Goal: Task Accomplishment & Management: Understand process/instructions

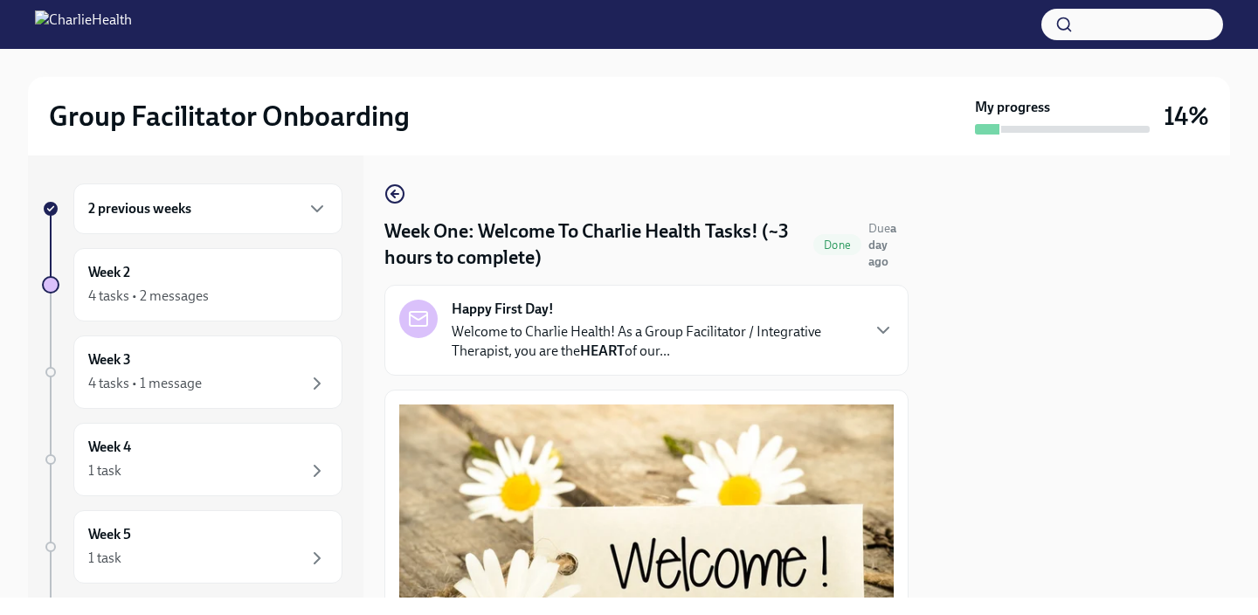
click at [258, 203] on div "2 previous weeks" at bounding box center [207, 208] width 239 height 21
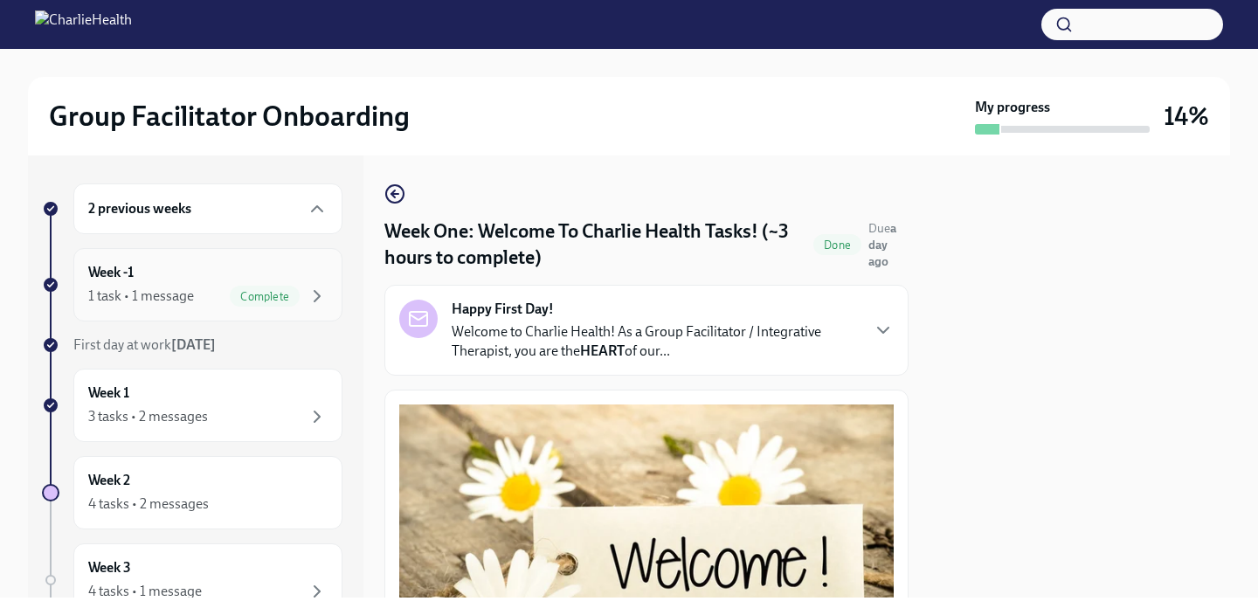
click at [237, 305] on div "Complete" at bounding box center [265, 296] width 70 height 21
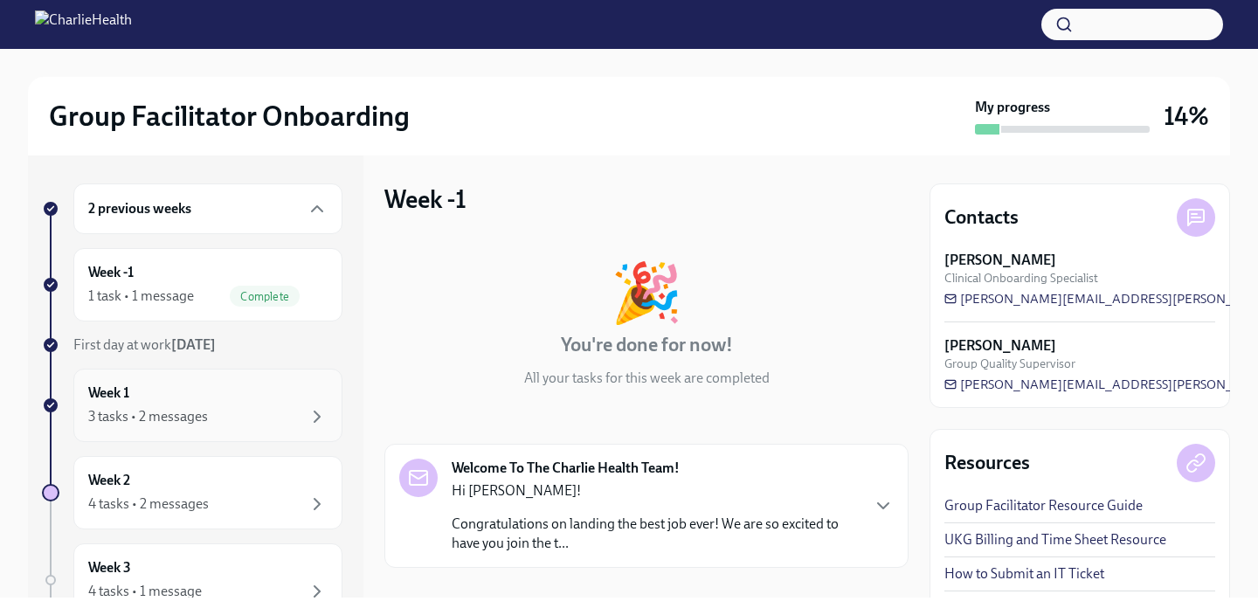
click at [217, 398] on div "Week 1 3 tasks • 2 messages" at bounding box center [207, 406] width 239 height 44
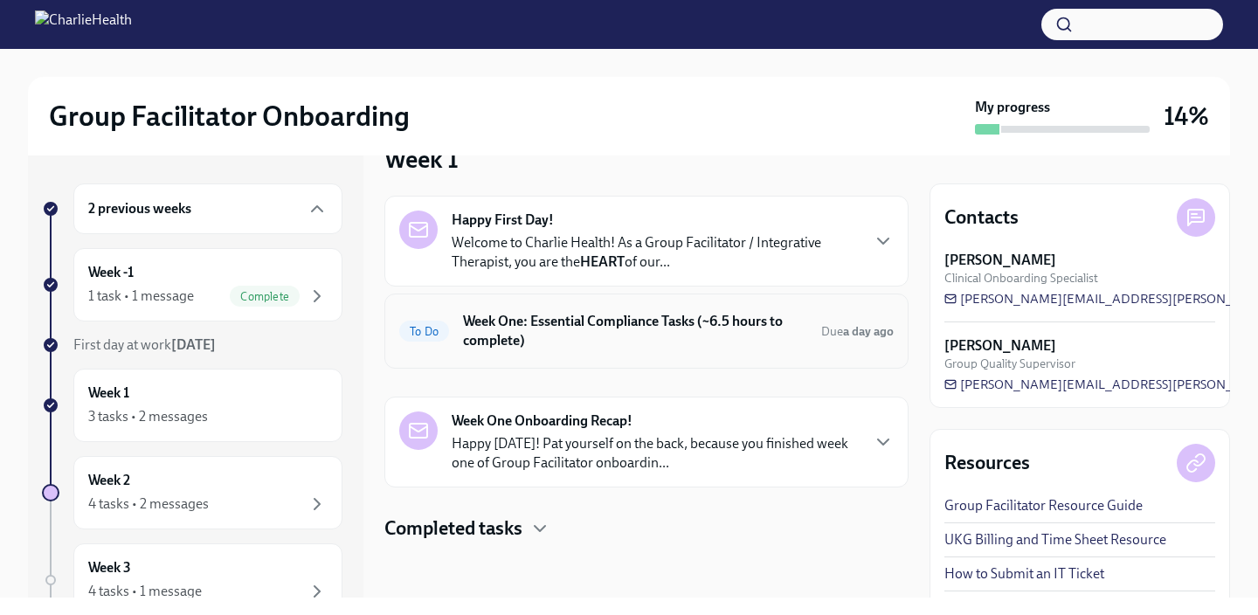
scroll to position [39, 0]
click at [604, 350] on h6 "Week One: Essential Compliance Tasks (~6.5 hours to complete)" at bounding box center [635, 332] width 344 height 38
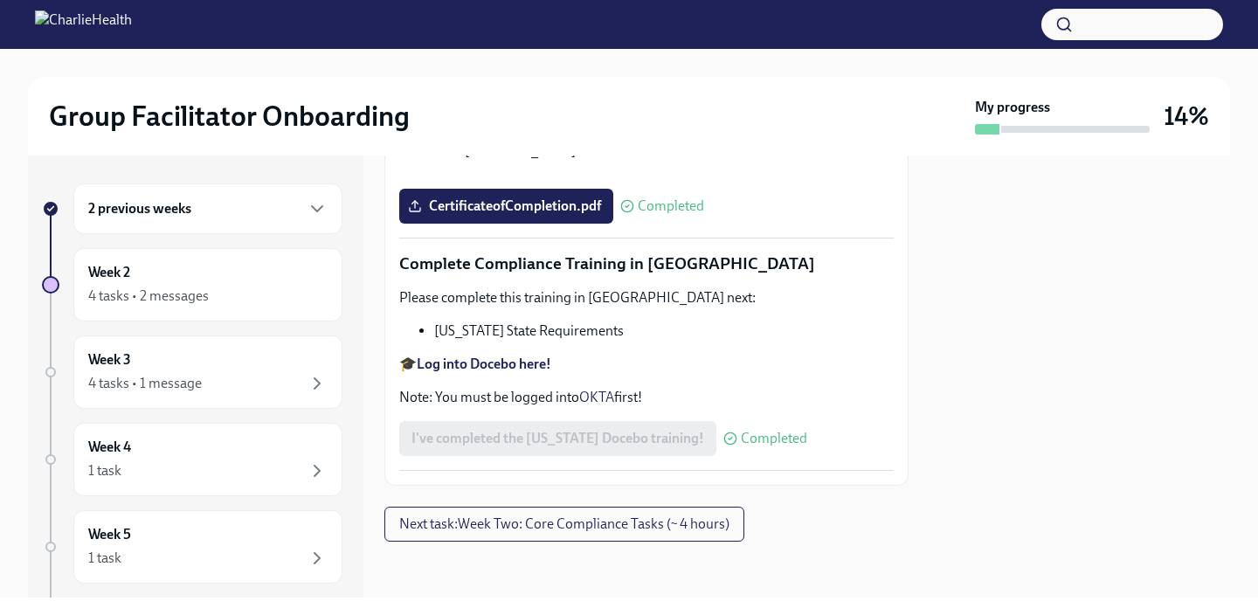
scroll to position [3898, 0]
click at [225, 401] on div "Week 3 4 tasks • 1 message" at bounding box center [207, 372] width 269 height 73
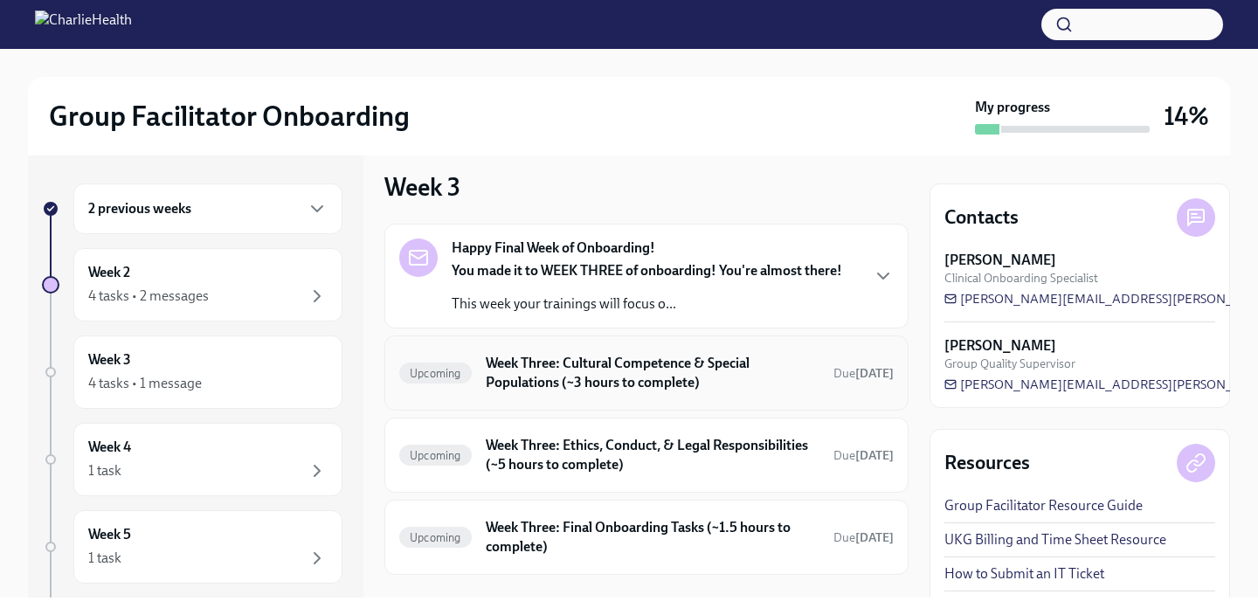
scroll to position [10, 0]
click at [634, 365] on h6 "Week Three: Cultural Competence & Special Populations (~3 hours to complete)" at bounding box center [653, 375] width 334 height 38
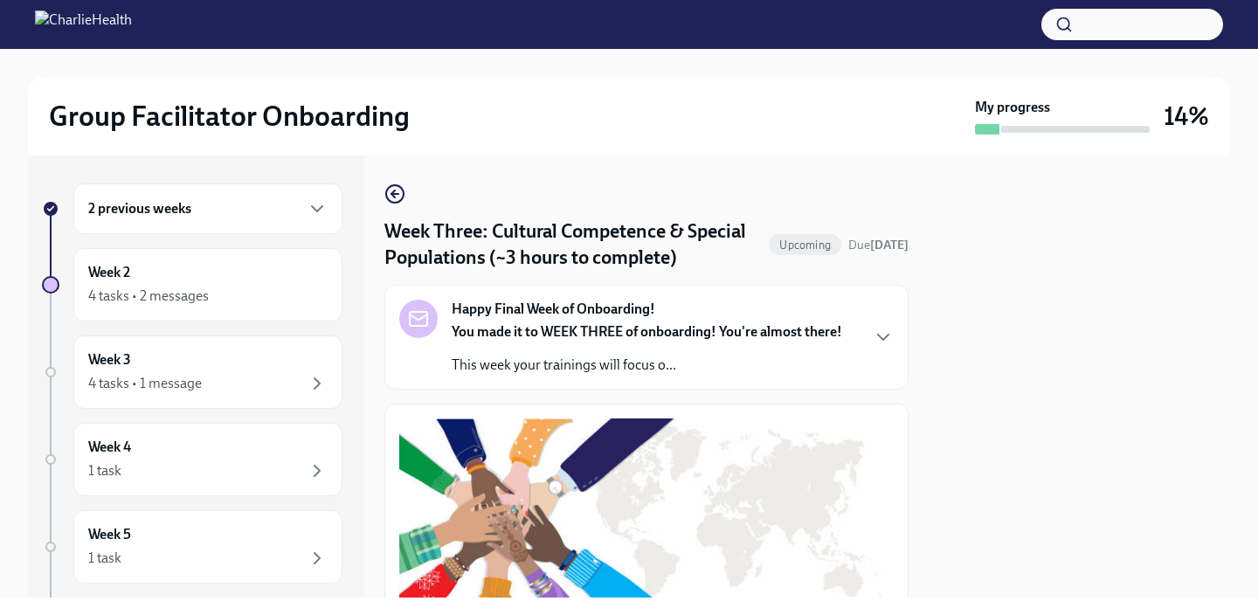
click at [175, 206] on h6 "2 previous weeks" at bounding box center [139, 208] width 103 height 19
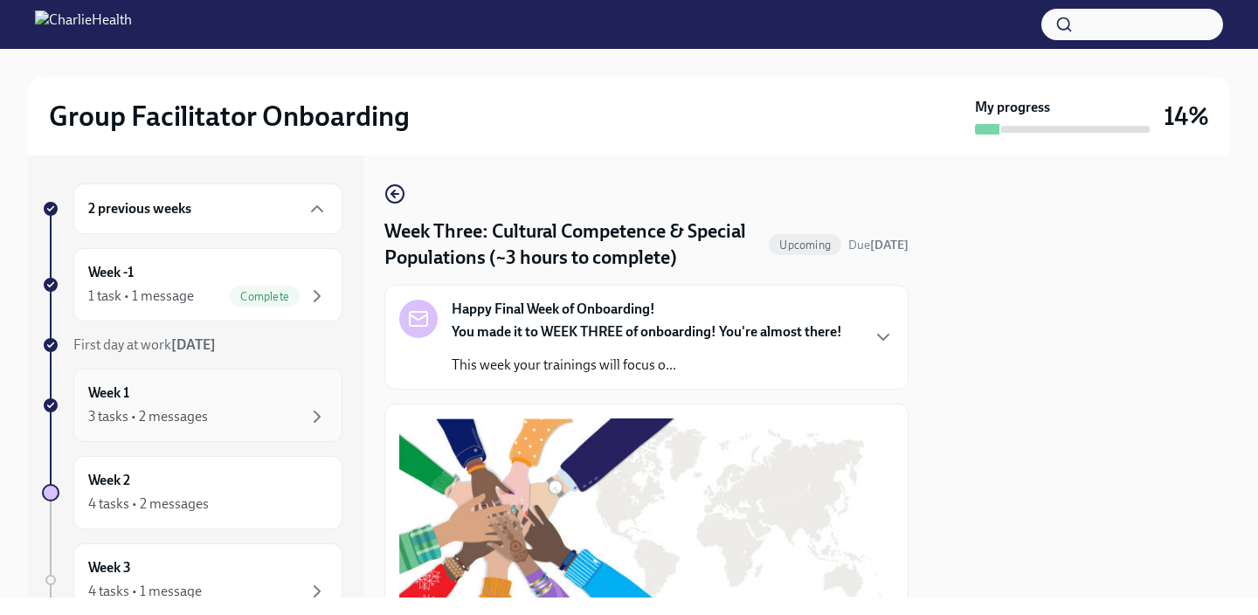
click at [170, 405] on div "Week 1 3 tasks • 2 messages" at bounding box center [207, 406] width 239 height 44
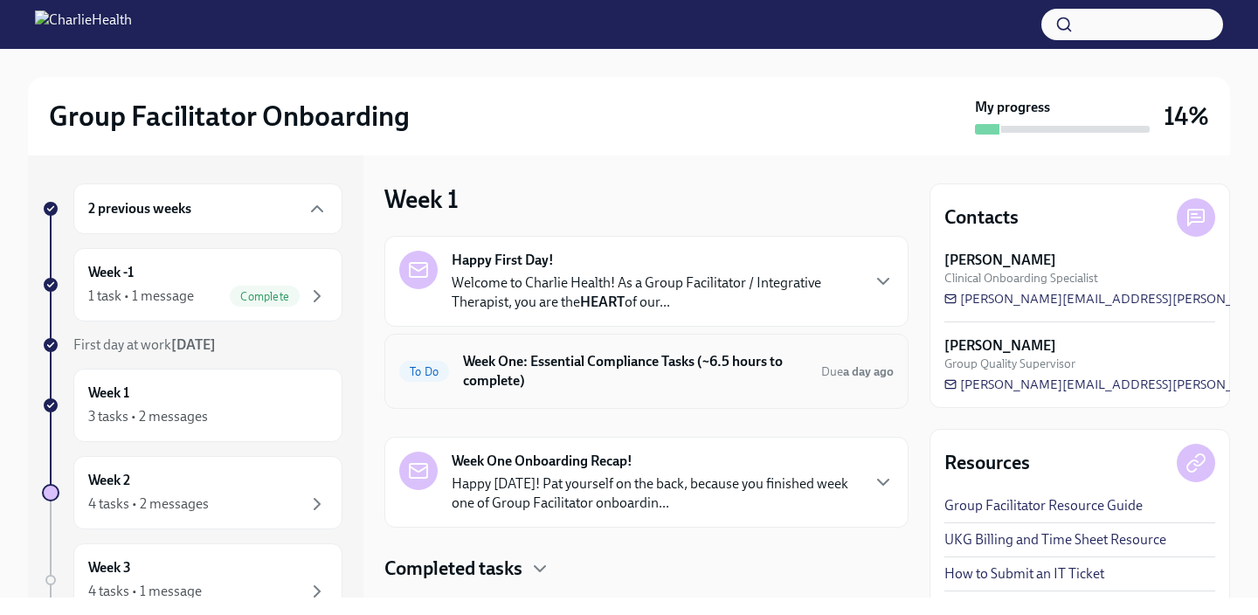
scroll to position [40, 0]
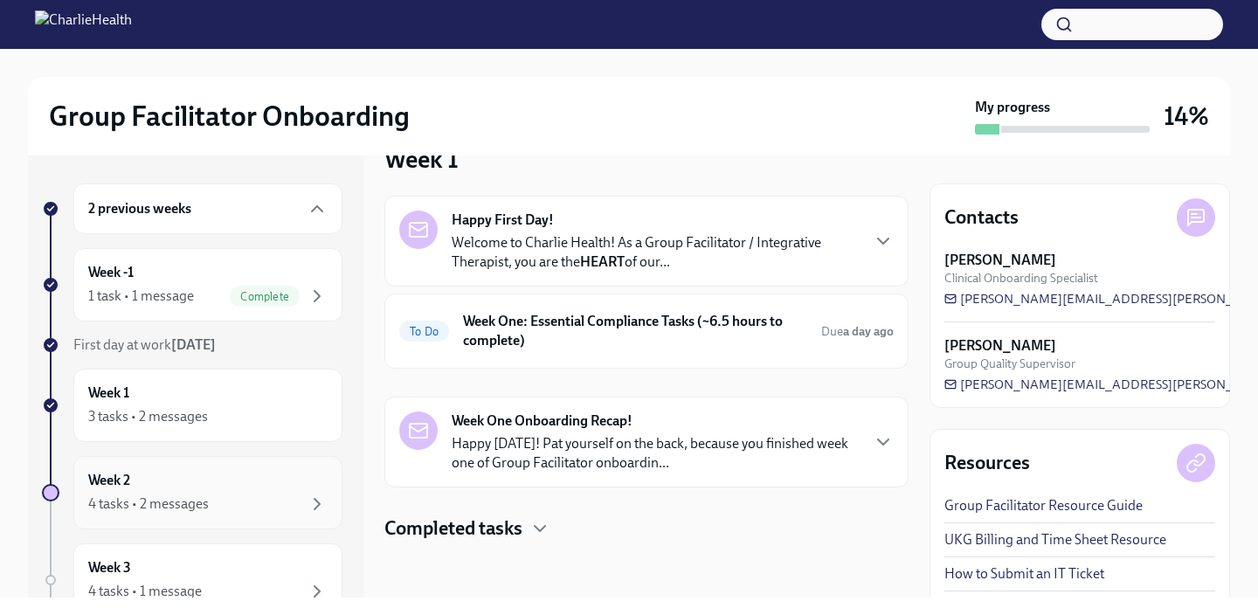
click at [232, 523] on div "Week 2 4 tasks • 2 messages" at bounding box center [207, 492] width 269 height 73
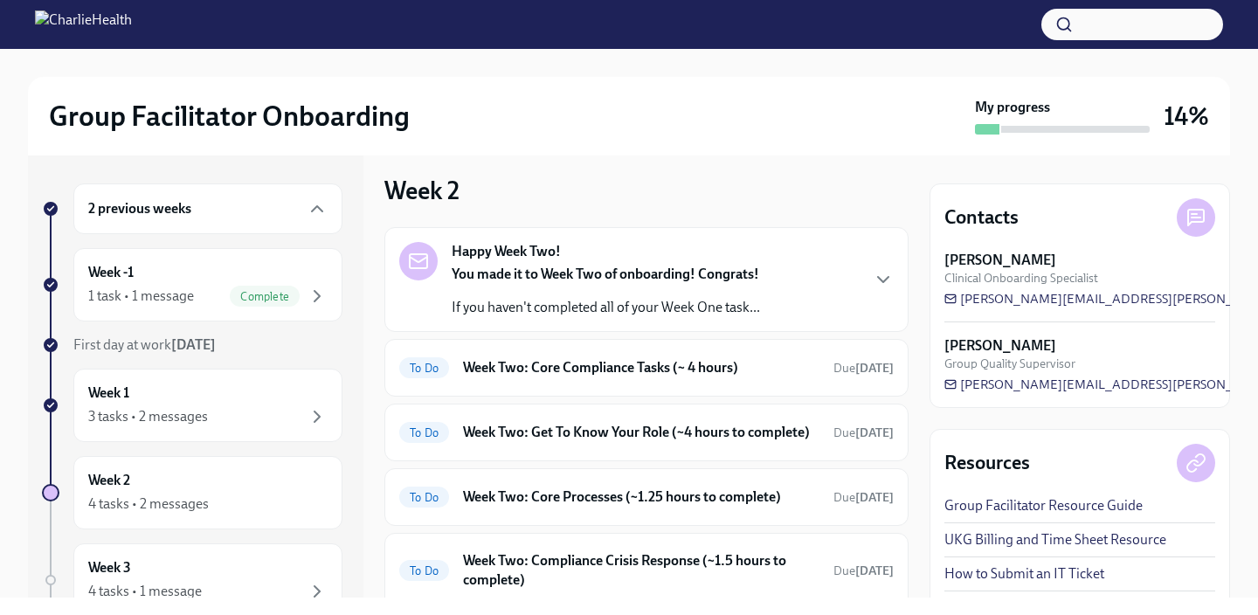
click at [550, 261] on div "Happy Week Two! You made it to Week Two of onboarding! Congrats! If you haven't…" at bounding box center [606, 279] width 308 height 75
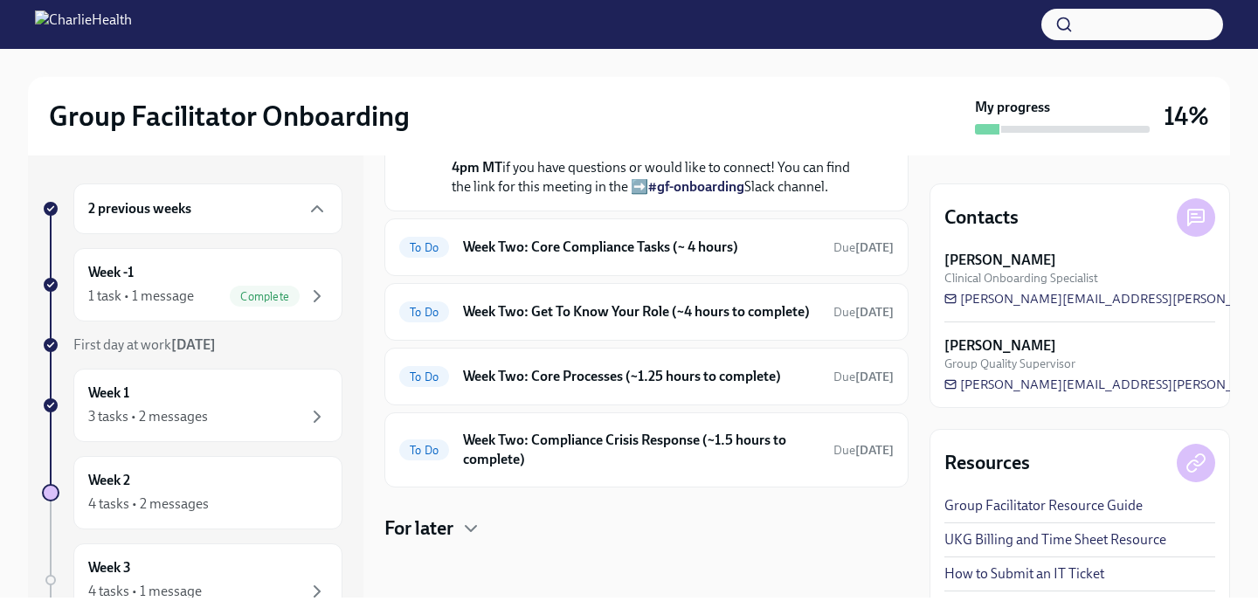
scroll to position [665, 0]
click at [572, 257] on h6 "Week Two: Core Compliance Tasks (~ 4 hours)" at bounding box center [641, 247] width 357 height 19
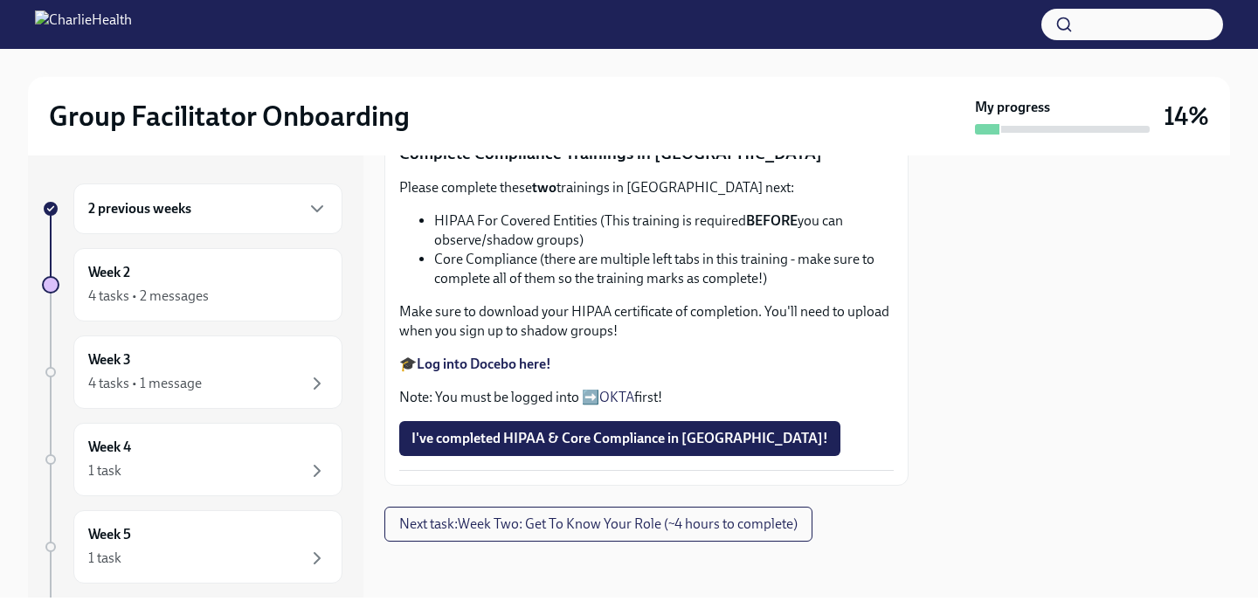
scroll to position [765, 0]
click at [627, 456] on button "I've completed HIPAA & Core Compliance in [GEOGRAPHIC_DATA]!" at bounding box center [619, 438] width 441 height 35
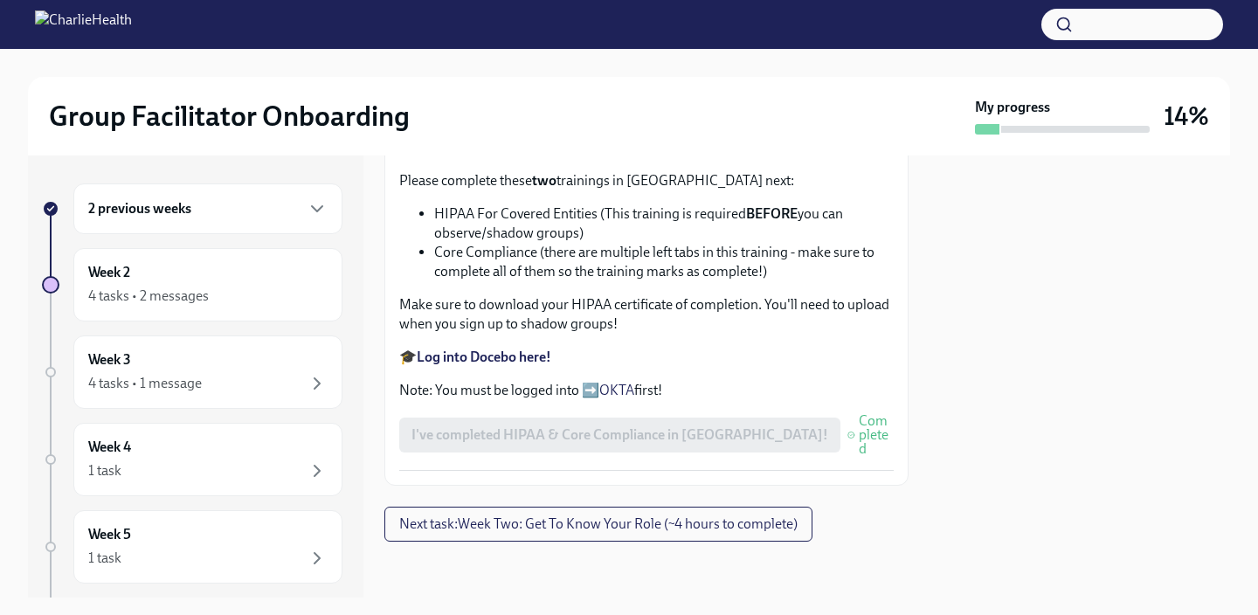
scroll to position [911, 0]
click at [555, 98] on span "Upload Upload CPR Certificate" at bounding box center [513, 88] width 203 height 17
click at [0, 0] on input "Upload Upload CPR Certificate" at bounding box center [0, 0] width 0 height 0
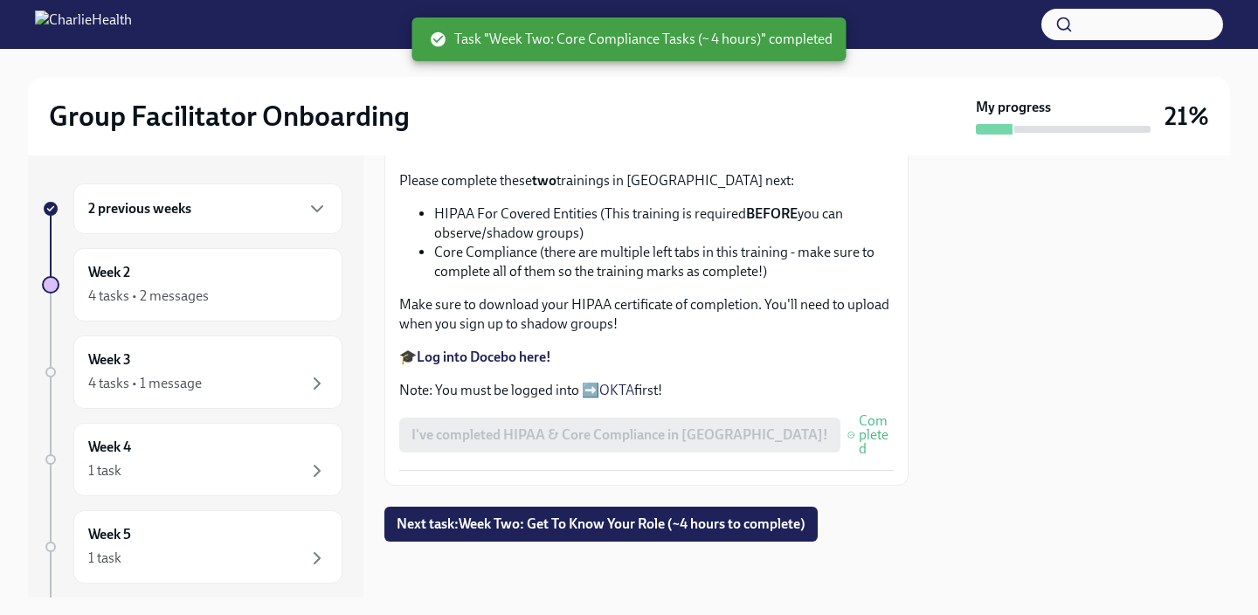
scroll to position [1060, 0]
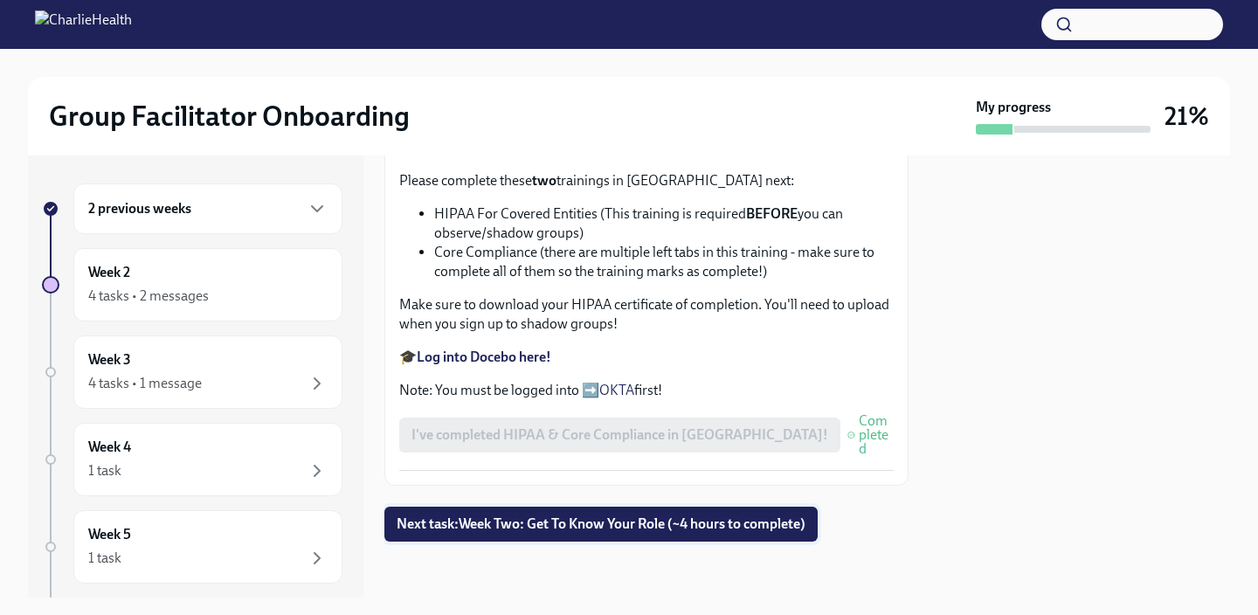
click at [592, 530] on span "Next task : Week Two: Get To Know Your Role (~4 hours to complete)" at bounding box center [601, 524] width 409 height 17
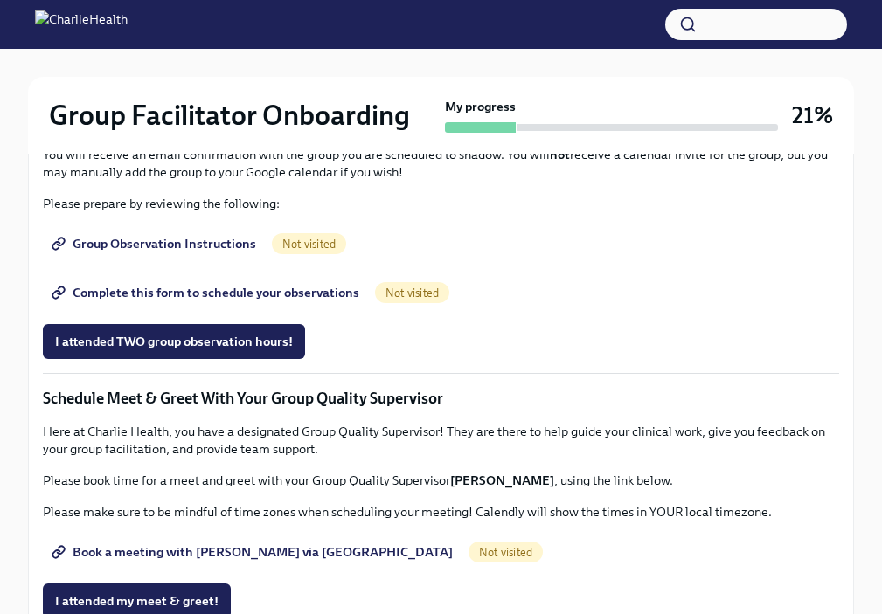
scroll to position [1062, 0]
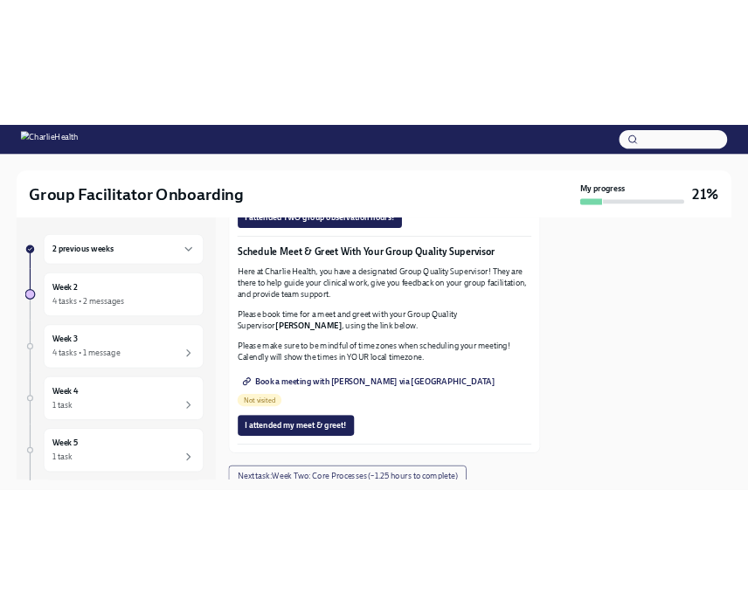
scroll to position [1405, 0]
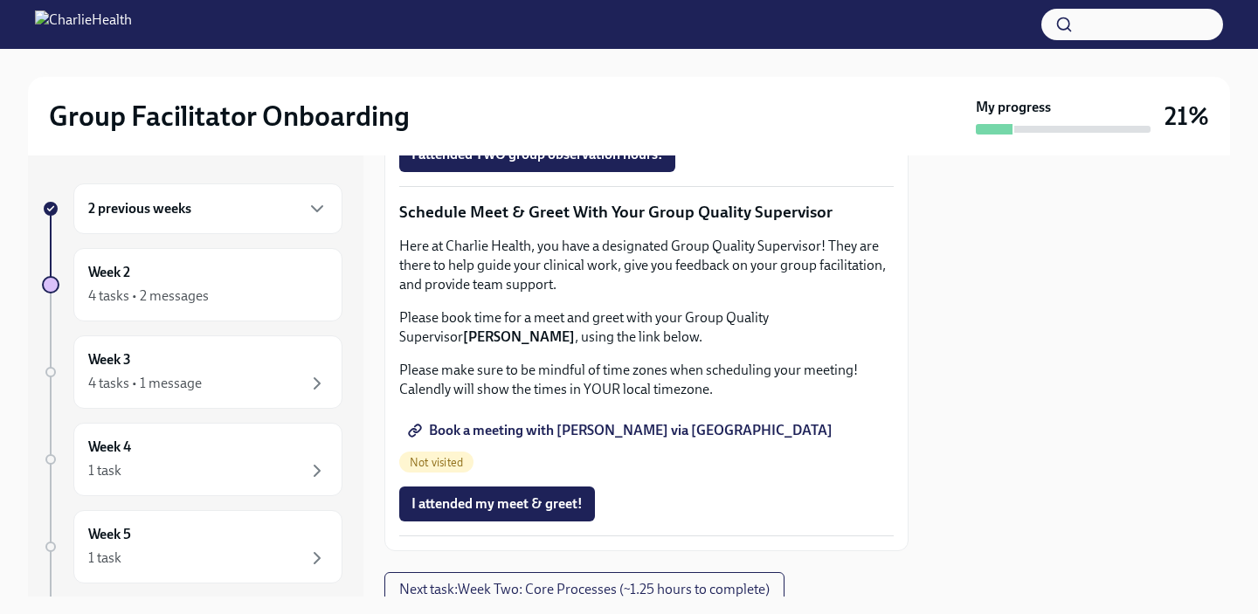
click at [577, 66] on span "Group Observation Instructions" at bounding box center [517, 56] width 210 height 17
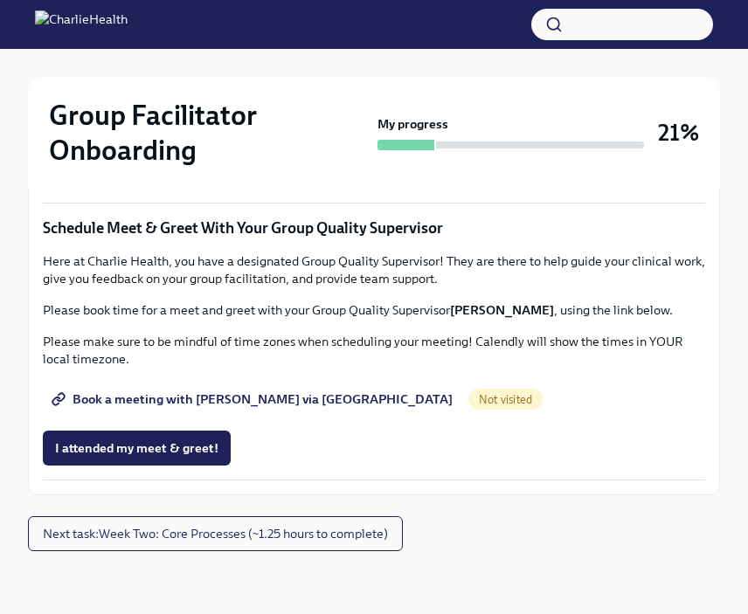
scroll to position [1471, 0]
click at [279, 131] on span "Complete this form to schedule your observations" at bounding box center [207, 122] width 304 height 17
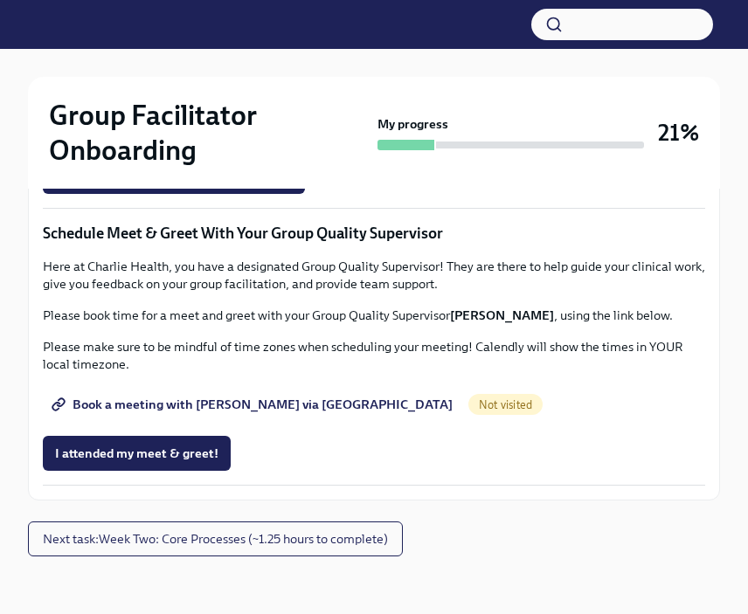
scroll to position [1780, 0]
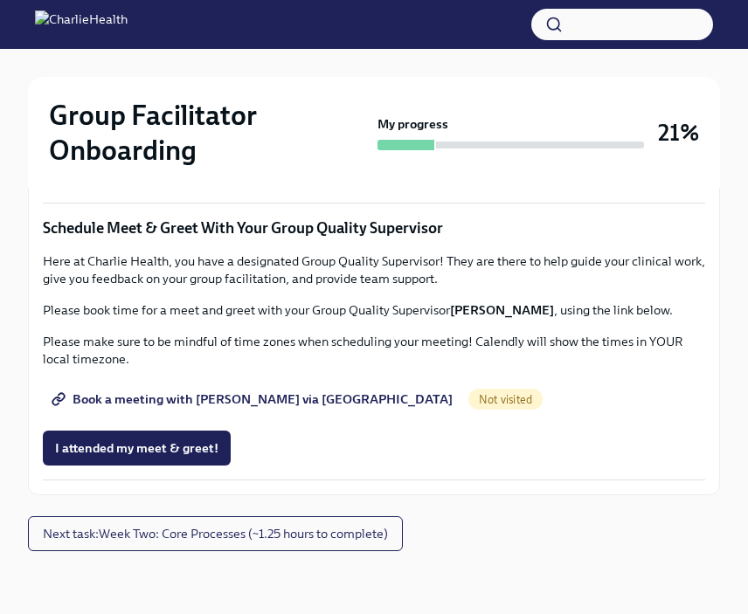
click at [225, 408] on span "Book a meeting with [PERSON_NAME] via [GEOGRAPHIC_DATA]" at bounding box center [254, 399] width 398 height 17
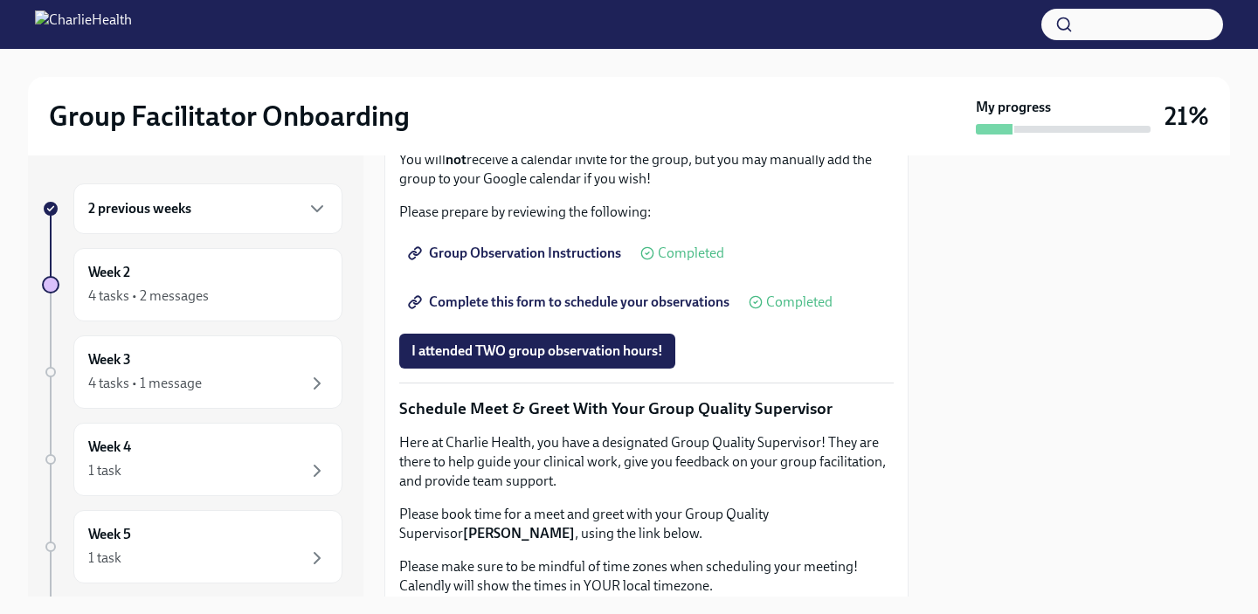
scroll to position [1799, 0]
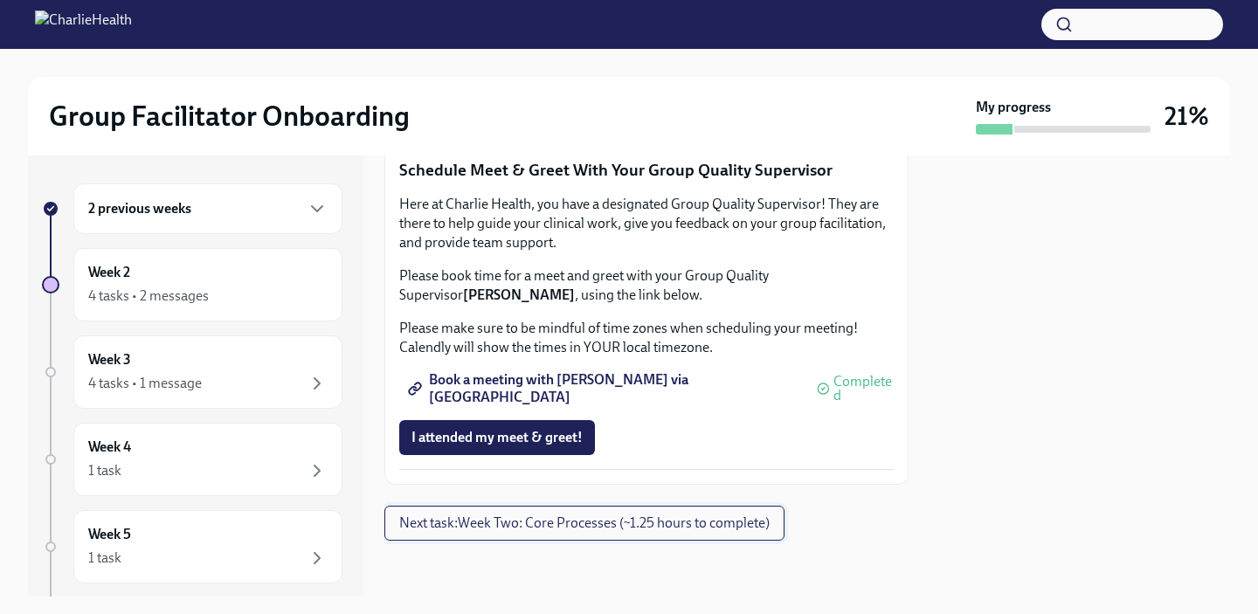
click at [540, 530] on span "Next task : Week Two: Core Processes (~1.25 hours to complete)" at bounding box center [584, 523] width 370 height 17
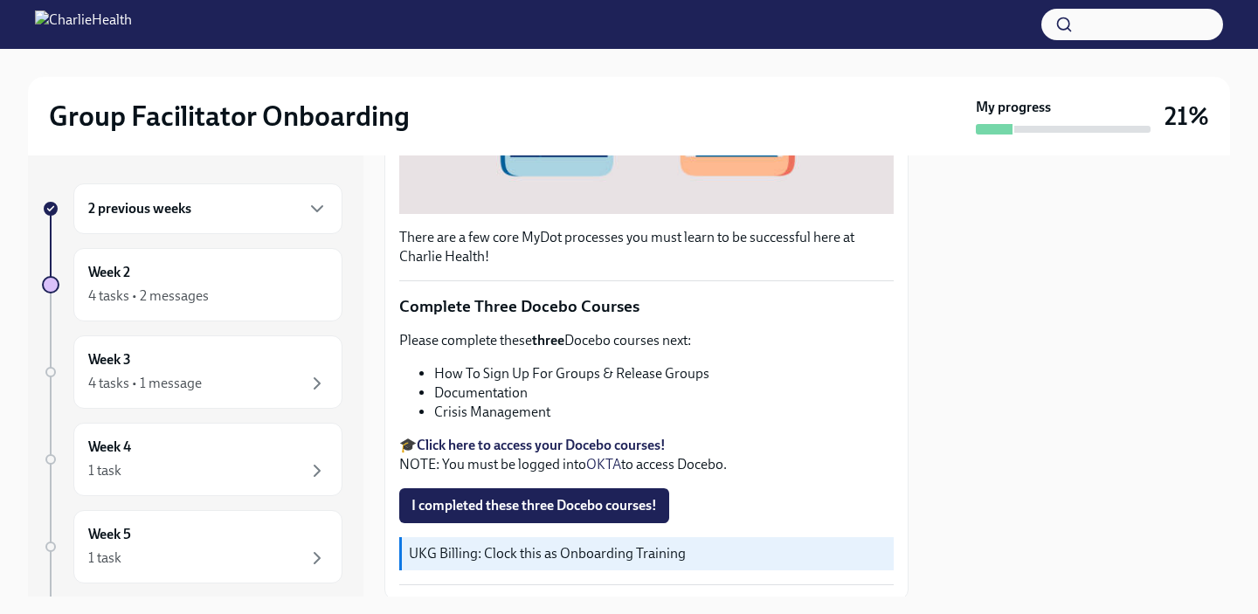
scroll to position [549, 0]
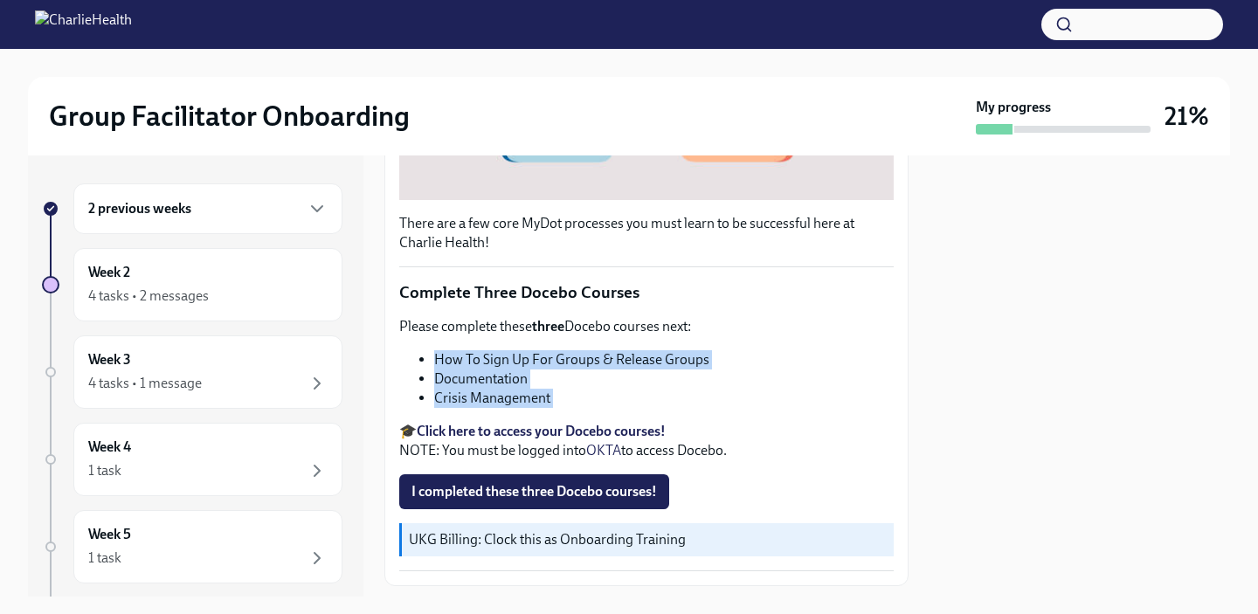
drag, startPoint x: 579, startPoint y: 409, endPoint x: 422, endPoint y: 362, distance: 164.2
click at [422, 362] on div "Please complete these three Docebo courses next: How To Sign Up For Groups & Re…" at bounding box center [646, 388] width 495 height 143
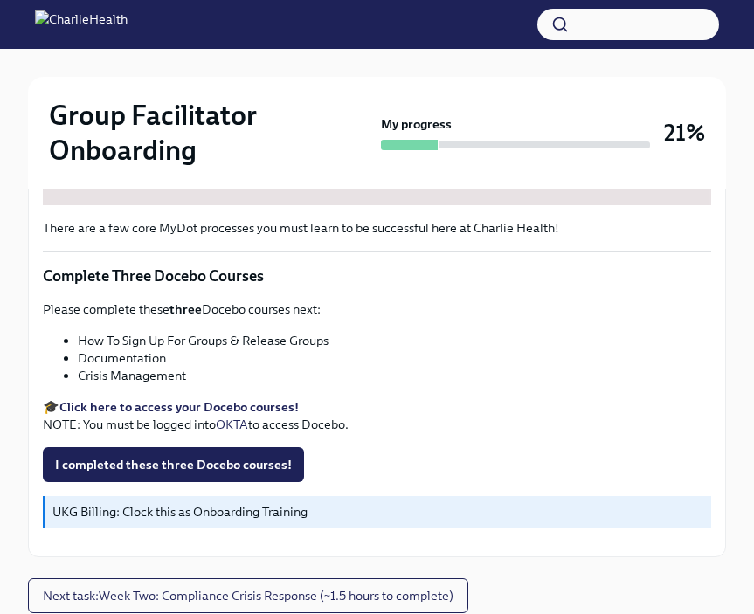
scroll to position [807, 0]
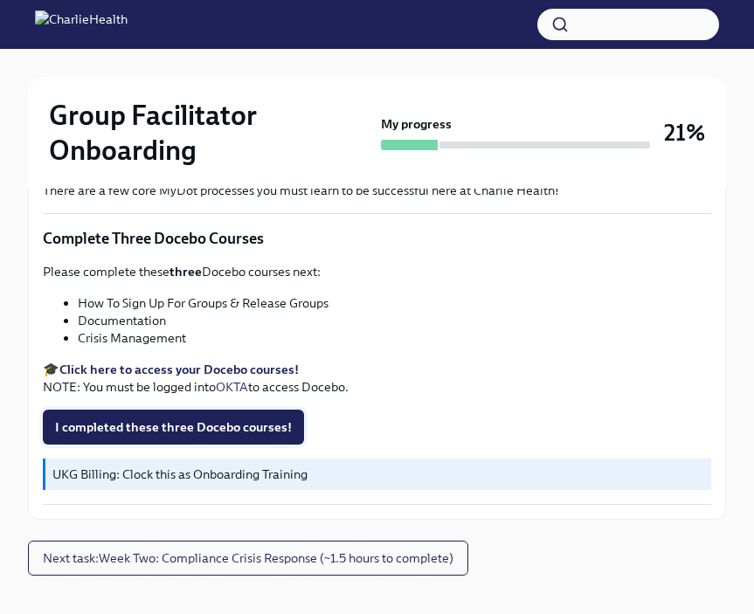
click at [218, 422] on span "I completed these three Docebo courses!" at bounding box center [173, 427] width 237 height 17
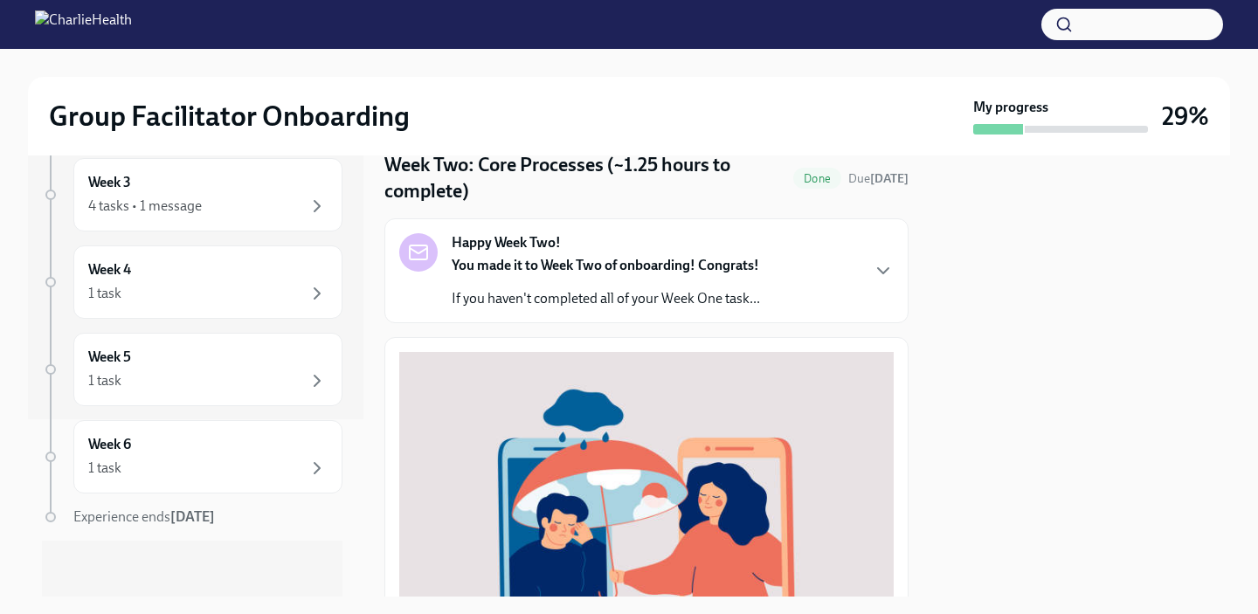
scroll to position [65, 0]
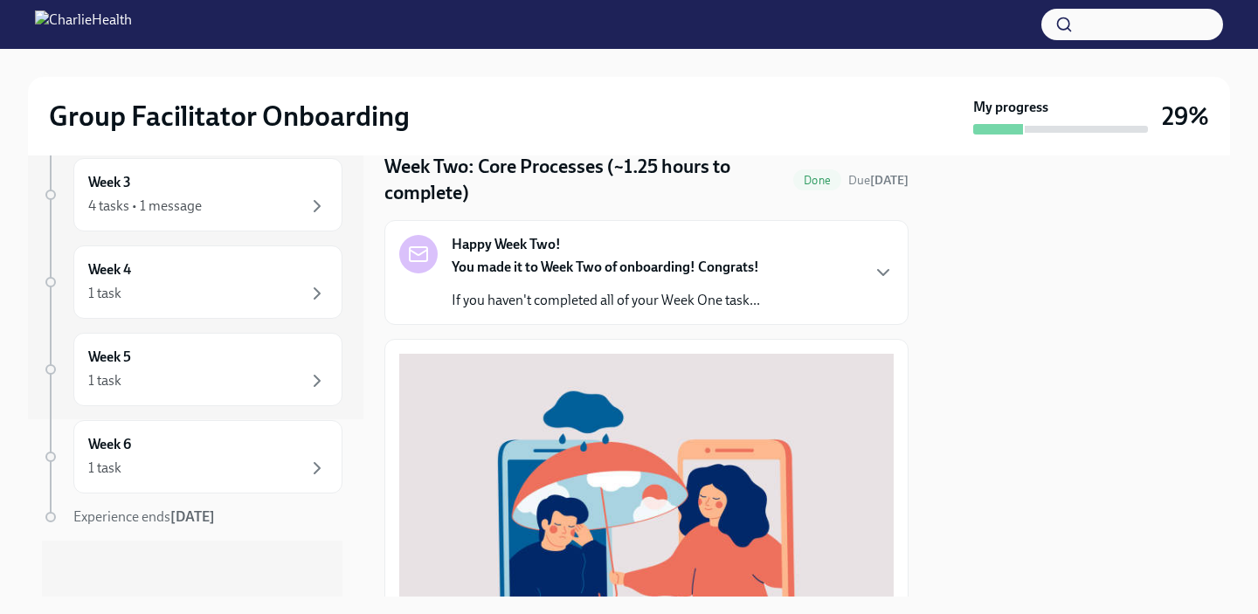
click at [592, 260] on strong "You made it to Week Two of onboarding! Congrats!" at bounding box center [606, 267] width 308 height 17
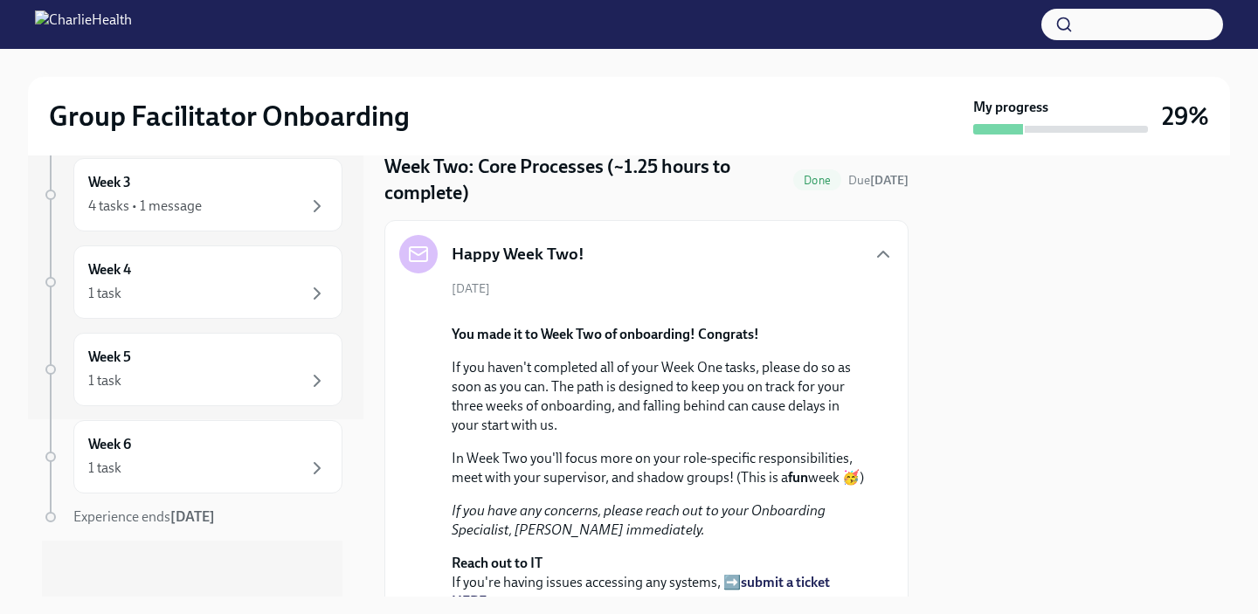
click at [607, 252] on div "Happy Week Two!" at bounding box center [646, 254] width 495 height 38
click at [896, 259] on div "Happy Week Two! [DATE] You made it to Week Two of onboarding! Congrats! If you …" at bounding box center [646, 468] width 524 height 497
click at [880, 256] on icon "button" at bounding box center [883, 254] width 21 height 21
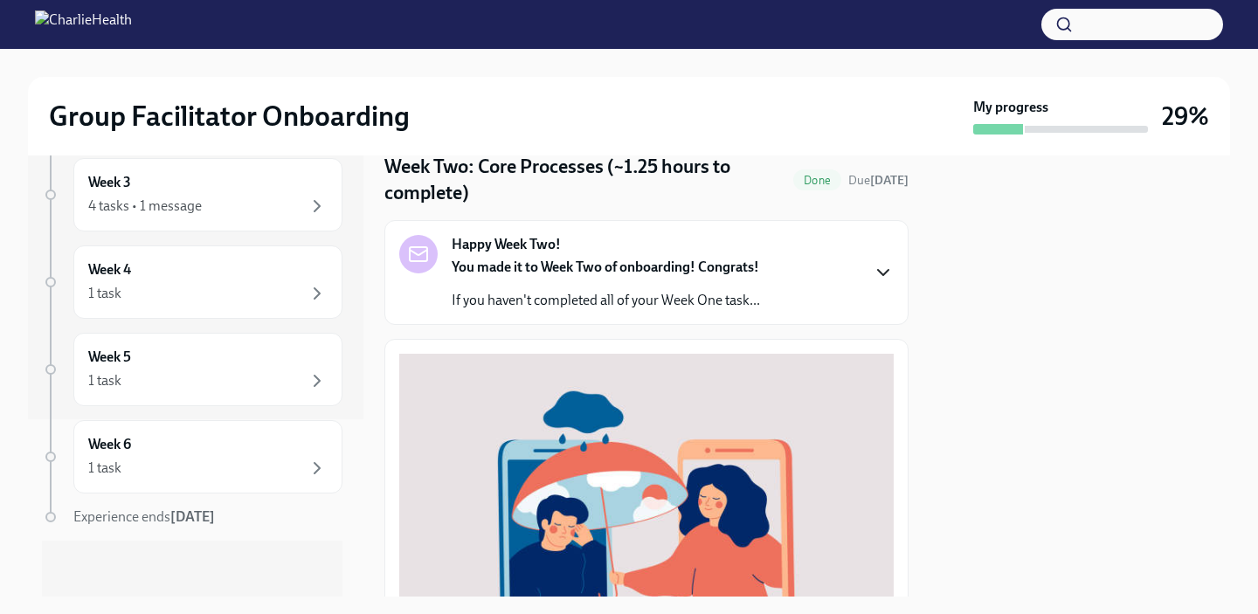
scroll to position [0, 0]
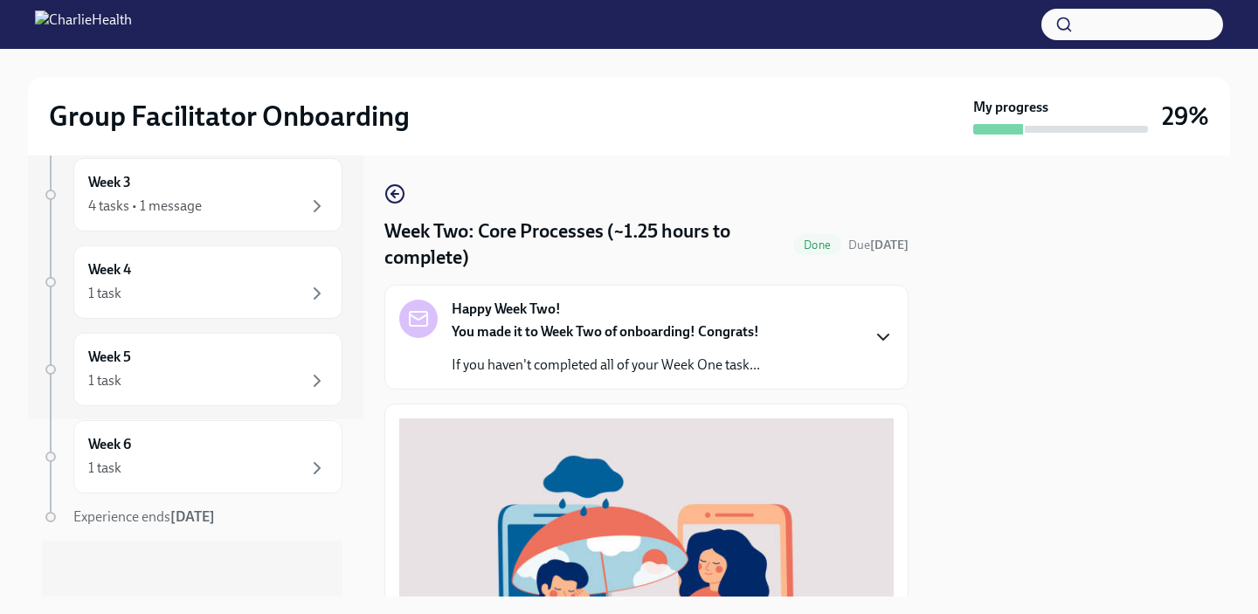
click at [399, 198] on icon "button" at bounding box center [394, 193] width 21 height 21
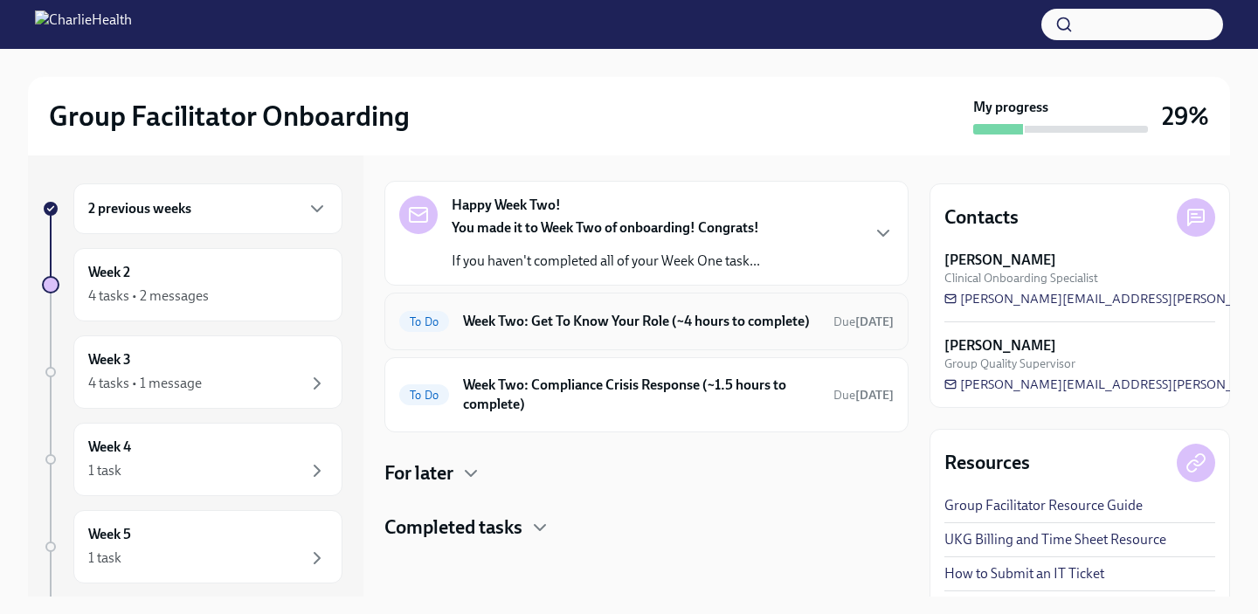
scroll to position [71, 0]
click at [521, 527] on h4 "Completed tasks" at bounding box center [453, 528] width 138 height 26
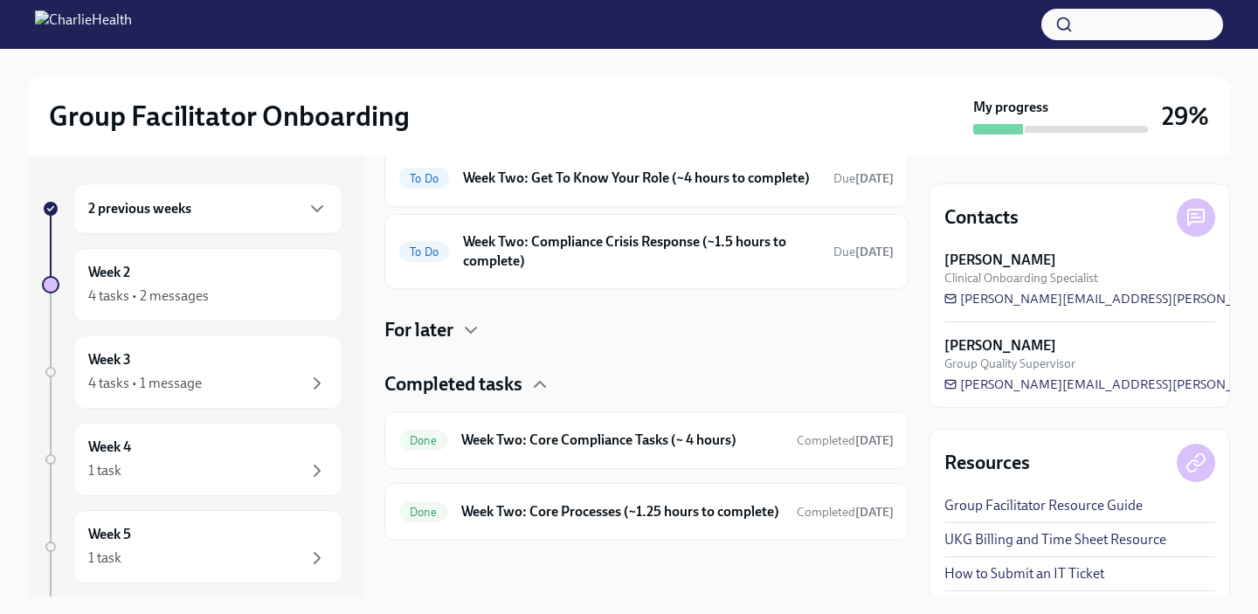
scroll to position [215, 0]
click at [661, 448] on h6 "Week Two: Core Compliance Tasks (~ 4 hours)" at bounding box center [622, 440] width 322 height 19
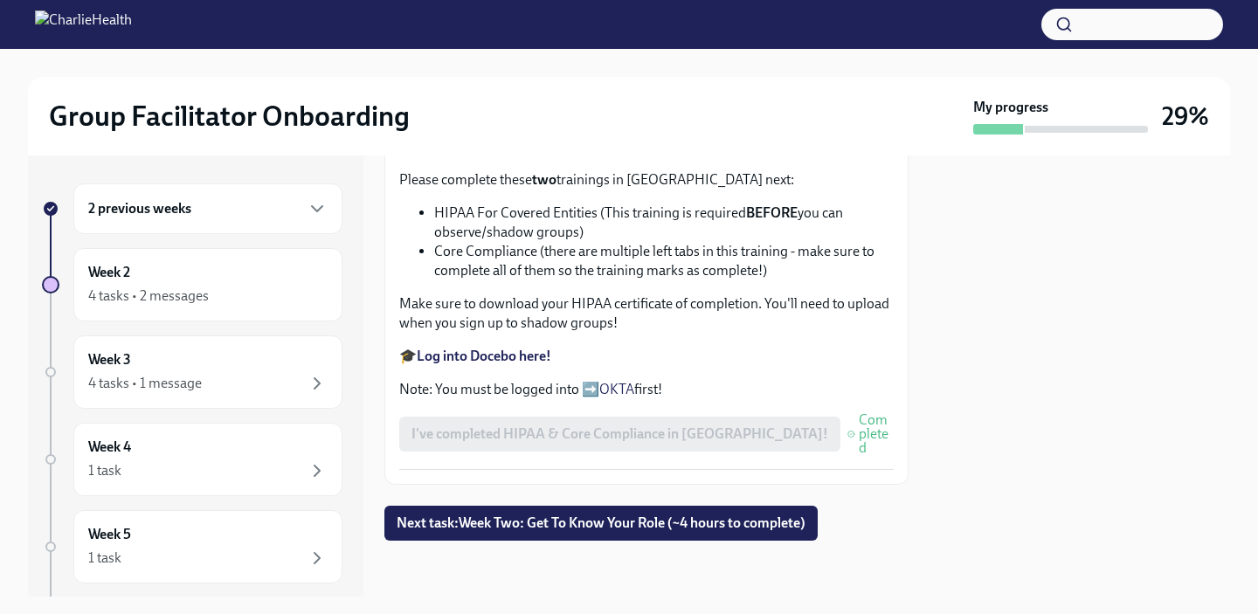
scroll to position [1061, 0]
click at [593, 521] on span "Next task : Week Two: Get To Know Your Role (~4 hours to complete)" at bounding box center [601, 523] width 409 height 17
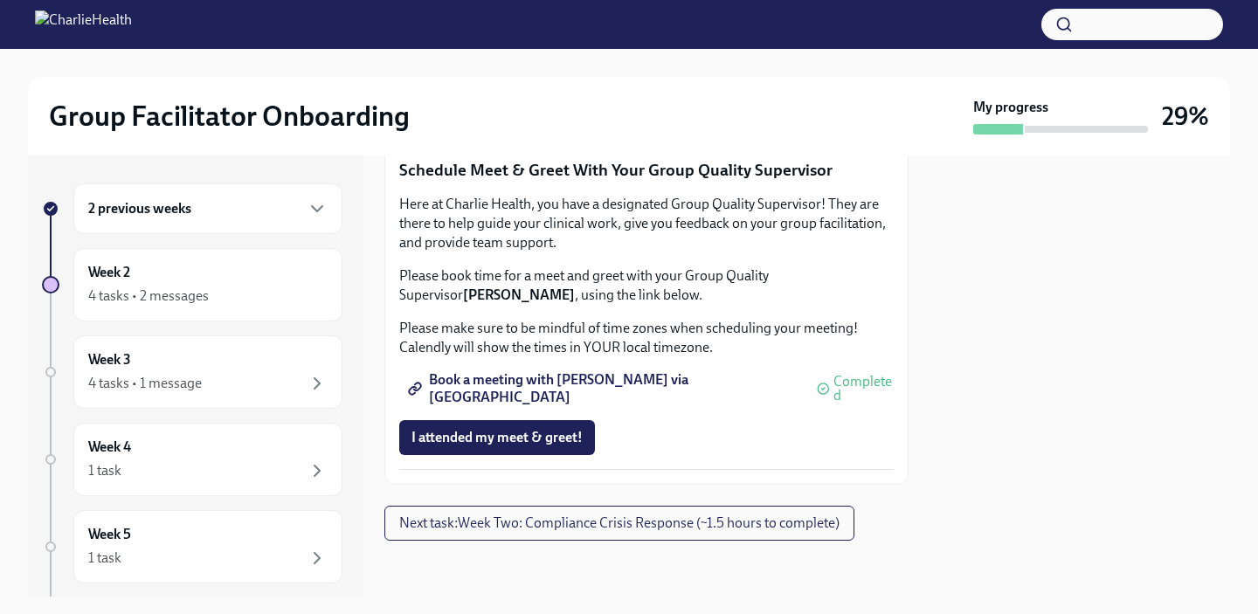
scroll to position [1799, 0]
click at [517, 529] on span "Next task : Week Two: Compliance Crisis Response (~1.5 hours to complete)" at bounding box center [619, 523] width 440 height 17
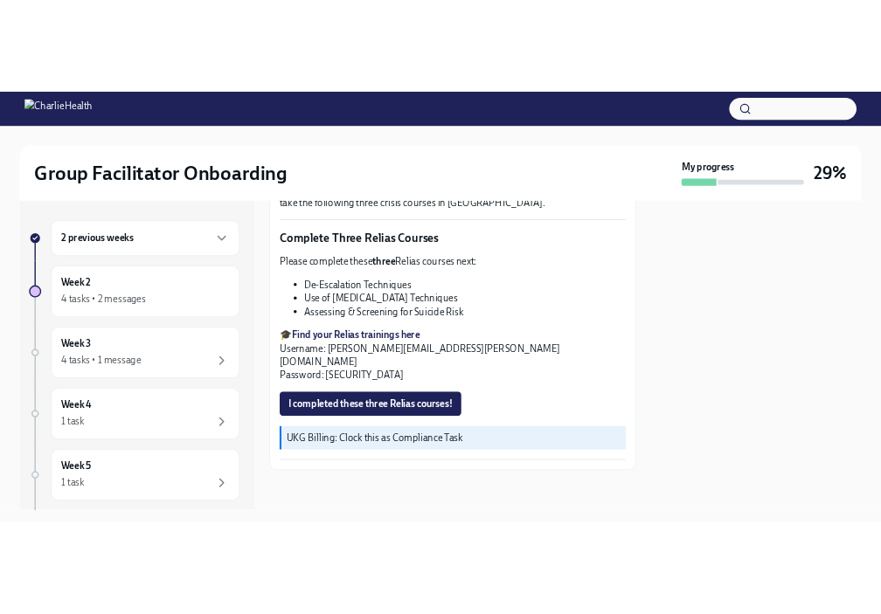
scroll to position [539, 0]
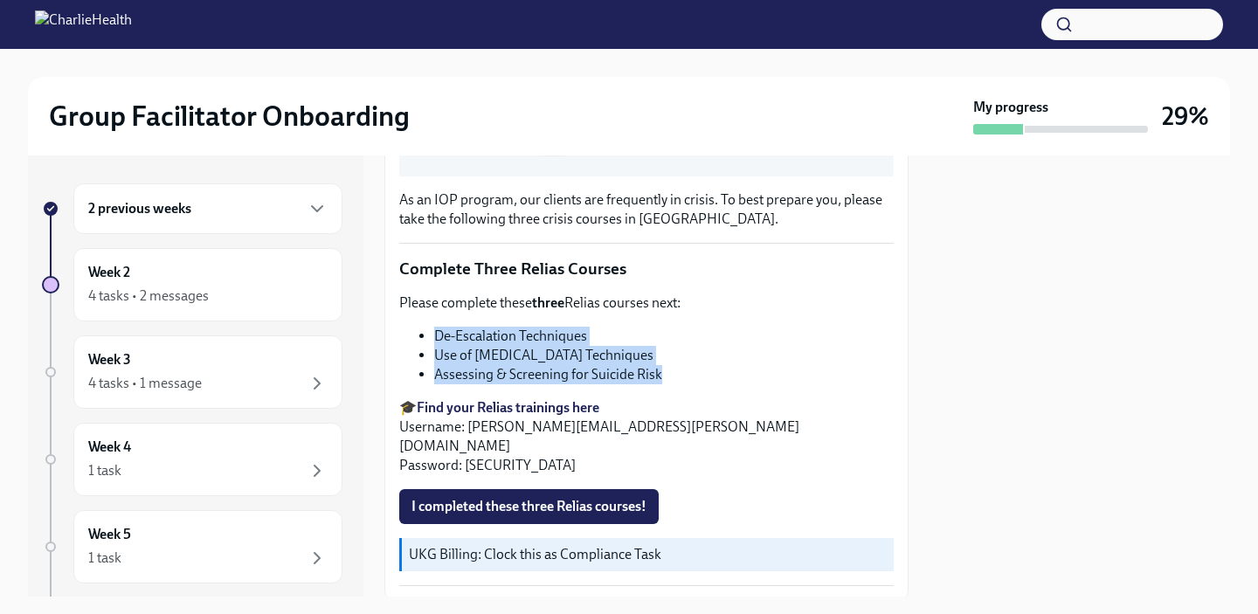
drag, startPoint x: 667, startPoint y: 380, endPoint x: 429, endPoint y: 331, distance: 242.7
click at [429, 331] on ul "De-Escalation Techniques Use of [MEDICAL_DATA] Techniques Assessing & Screening…" at bounding box center [646, 356] width 495 height 58
copy ul "De-Escalation Techniques Use of [MEDICAL_DATA] Techniques Assessing & Screening…"
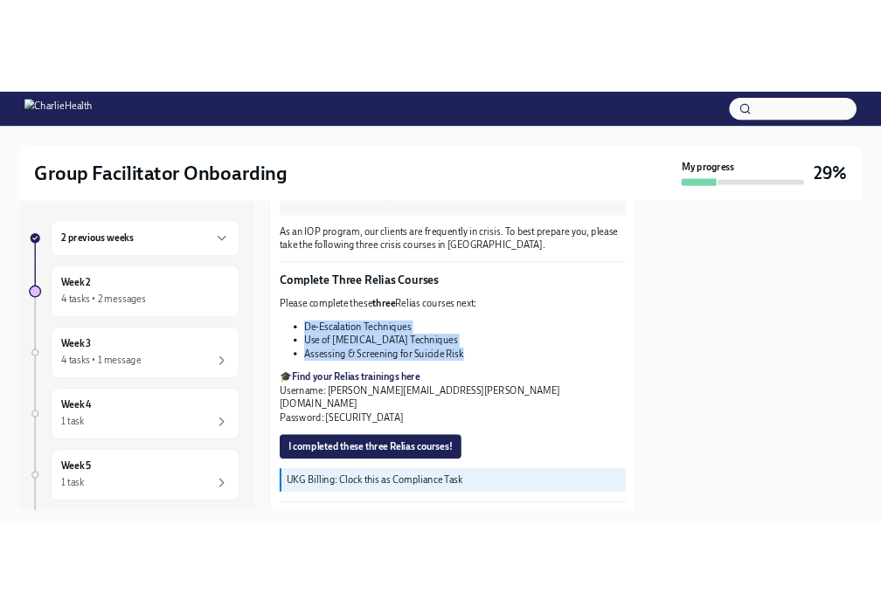
scroll to position [0, 0]
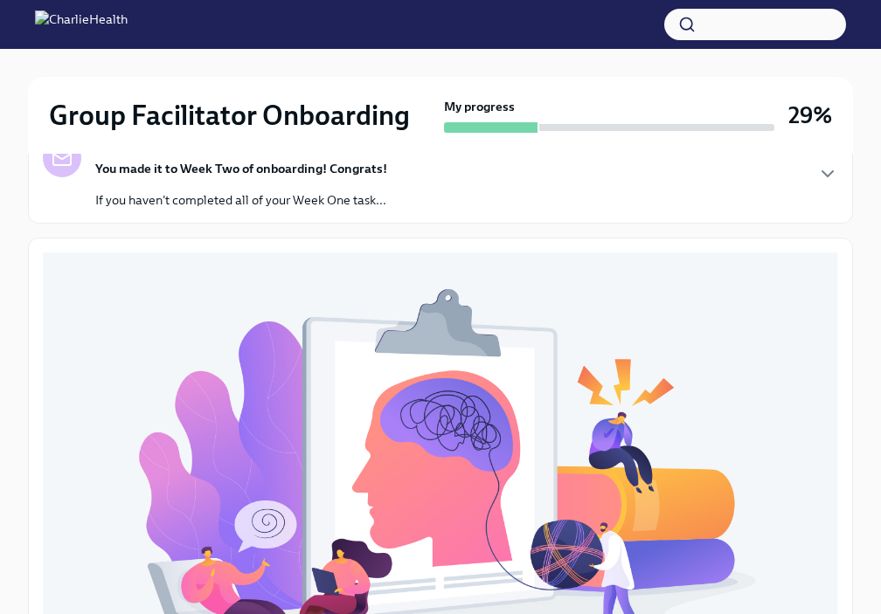
scroll to position [325, 0]
